Goal: Navigation & Orientation: Find specific page/section

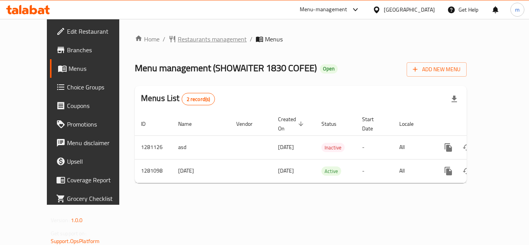
click at [203, 37] on span "Restaurants management" at bounding box center [212, 38] width 69 height 9
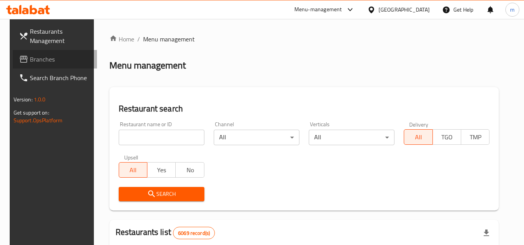
click at [40, 56] on span "Branches" at bounding box center [60, 59] width 61 height 9
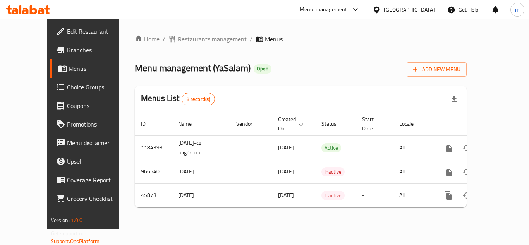
click at [384, 14] on div at bounding box center [378, 9] width 11 height 9
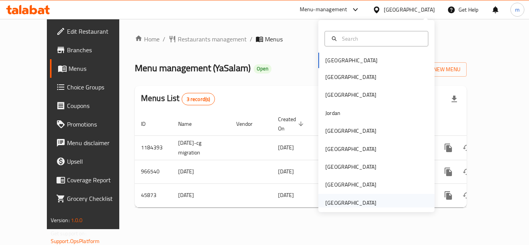
click at [369, 201] on div "[GEOGRAPHIC_DATA]" at bounding box center [351, 203] width 51 height 9
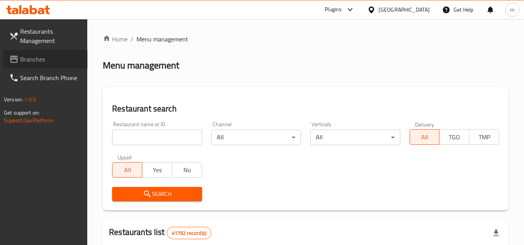
click at [34, 60] on span "Branches" at bounding box center [50, 59] width 61 height 9
